Goal: Information Seeking & Learning: Learn about a topic

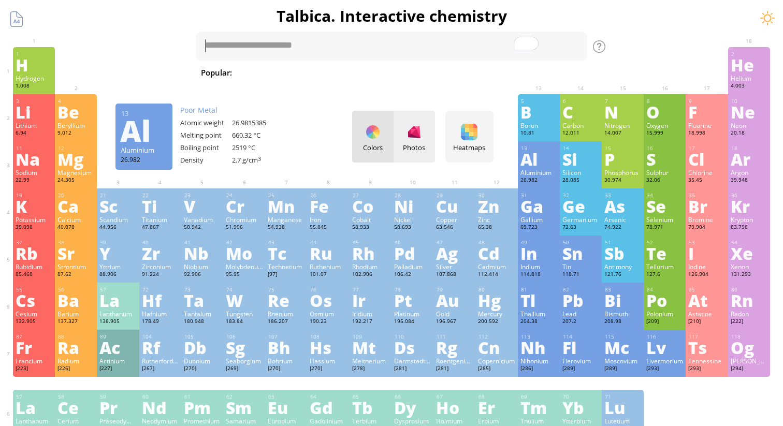
click at [413, 142] on div "Photos" at bounding box center [413, 137] width 41 height 52
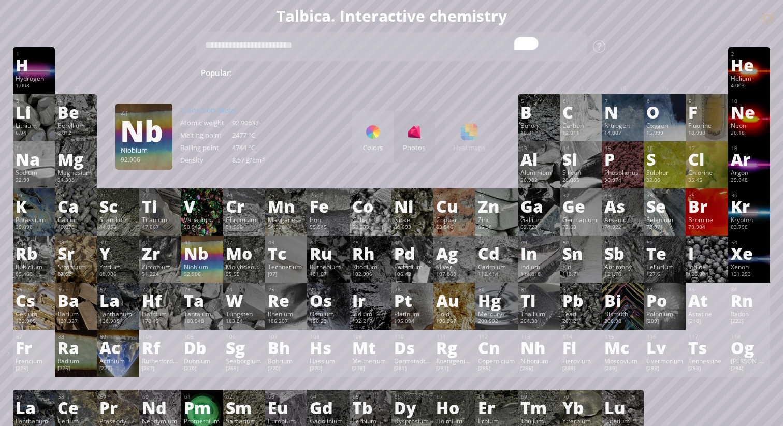
click at [196, 257] on div "Nb" at bounding box center [202, 253] width 37 height 17
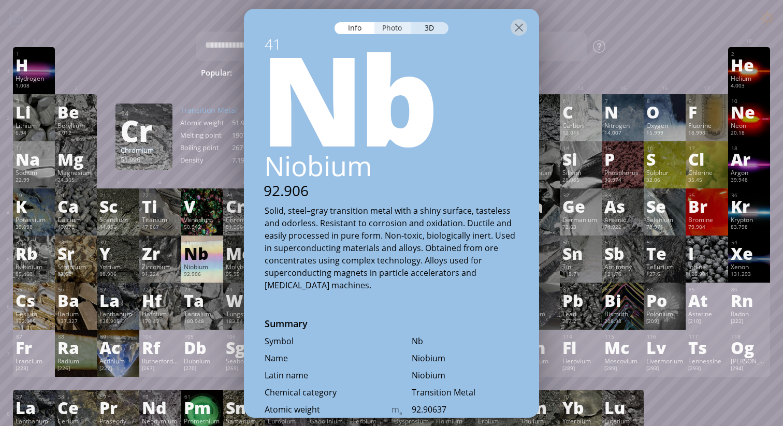
click at [394, 26] on div "Photo" at bounding box center [392, 28] width 37 height 12
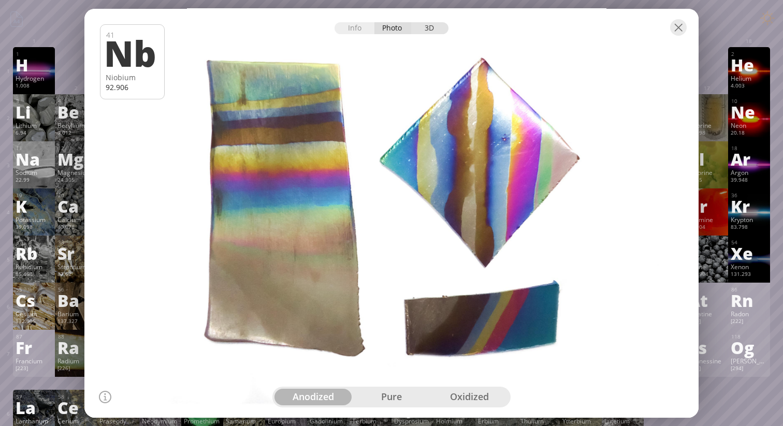
click at [429, 28] on div "3D" at bounding box center [429, 28] width 37 height 12
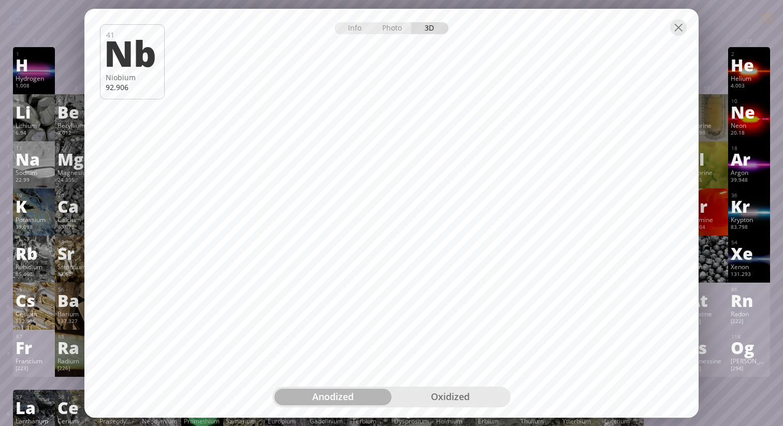
click at [475, 392] on div "oxidized" at bounding box center [449, 397] width 117 height 17
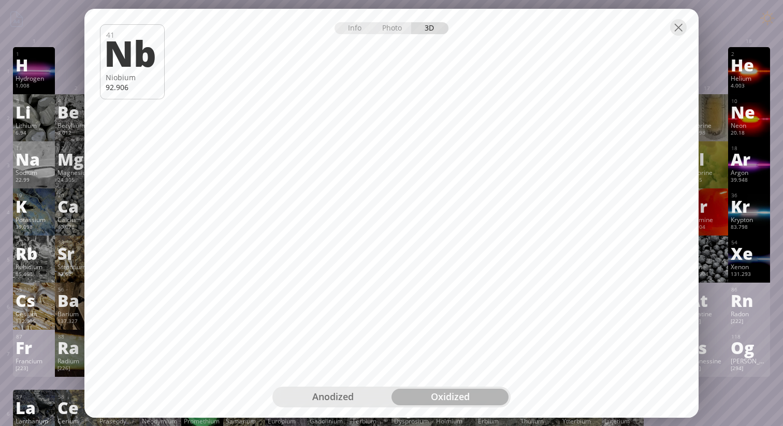
click at [360, 405] on div "anodized oxidized" at bounding box center [391, 397] width 238 height 21
click at [353, 399] on div "anodized" at bounding box center [332, 397] width 117 height 17
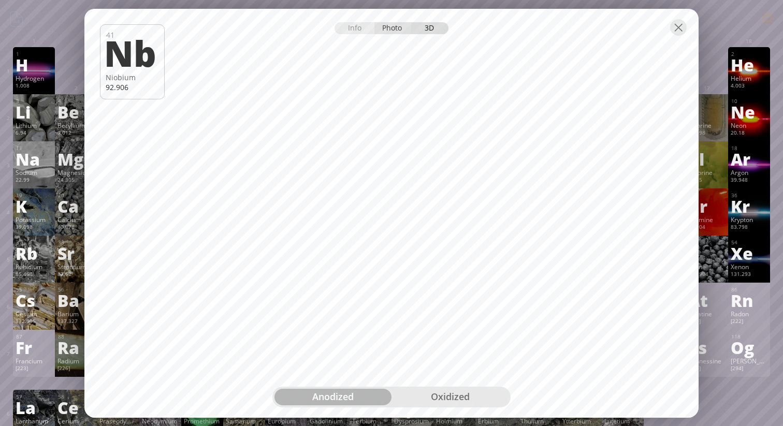
click at [396, 27] on div "Photo" at bounding box center [392, 28] width 37 height 12
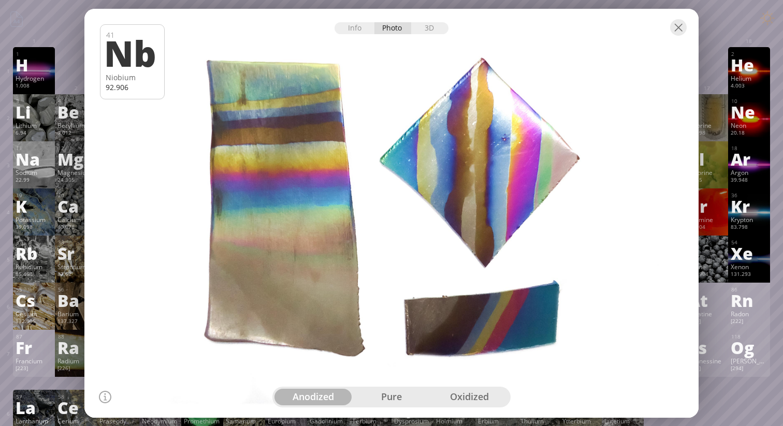
drag, startPoint x: 464, startPoint y: 133, endPoint x: 384, endPoint y: 90, distance: 91.0
click at [384, 90] on div at bounding box center [391, 213] width 620 height 413
drag, startPoint x: 301, startPoint y: 116, endPoint x: 301, endPoint y: 219, distance: 103.0
click at [301, 219] on div at bounding box center [391, 213] width 620 height 413
click at [680, 30] on div at bounding box center [678, 27] width 17 height 17
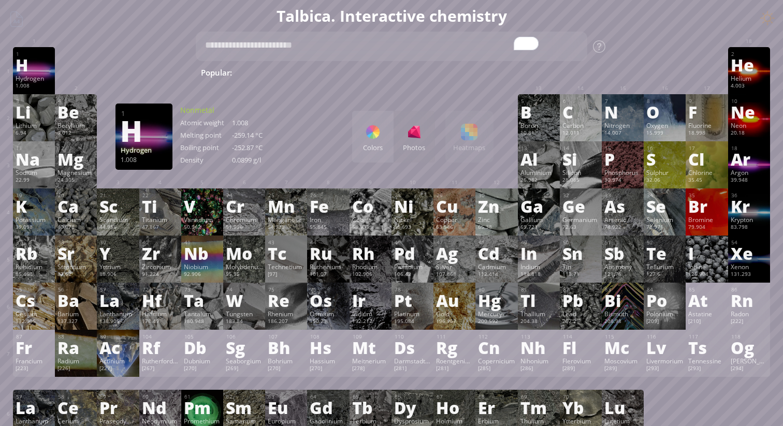
click at [46, 78] on div "Hydrogen" at bounding box center [34, 78] width 37 height 8
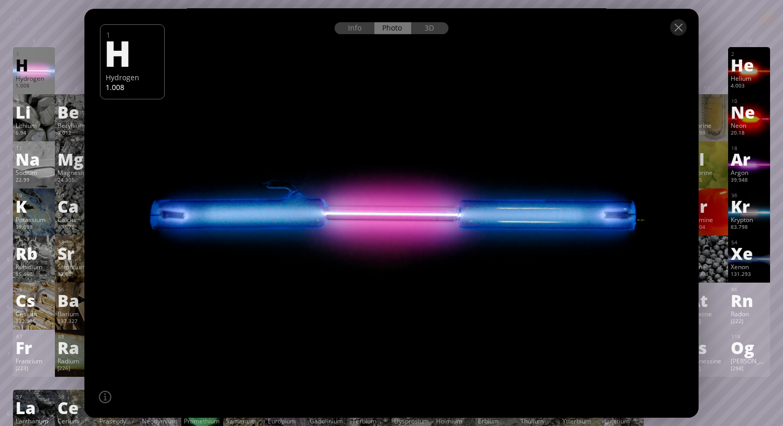
drag, startPoint x: 465, startPoint y: 184, endPoint x: 435, endPoint y: 243, distance: 66.9
click at [435, 243] on div at bounding box center [391, 213] width 620 height 413
click at [446, 30] on div "3D" at bounding box center [429, 28] width 37 height 12
